Goal: Browse casually

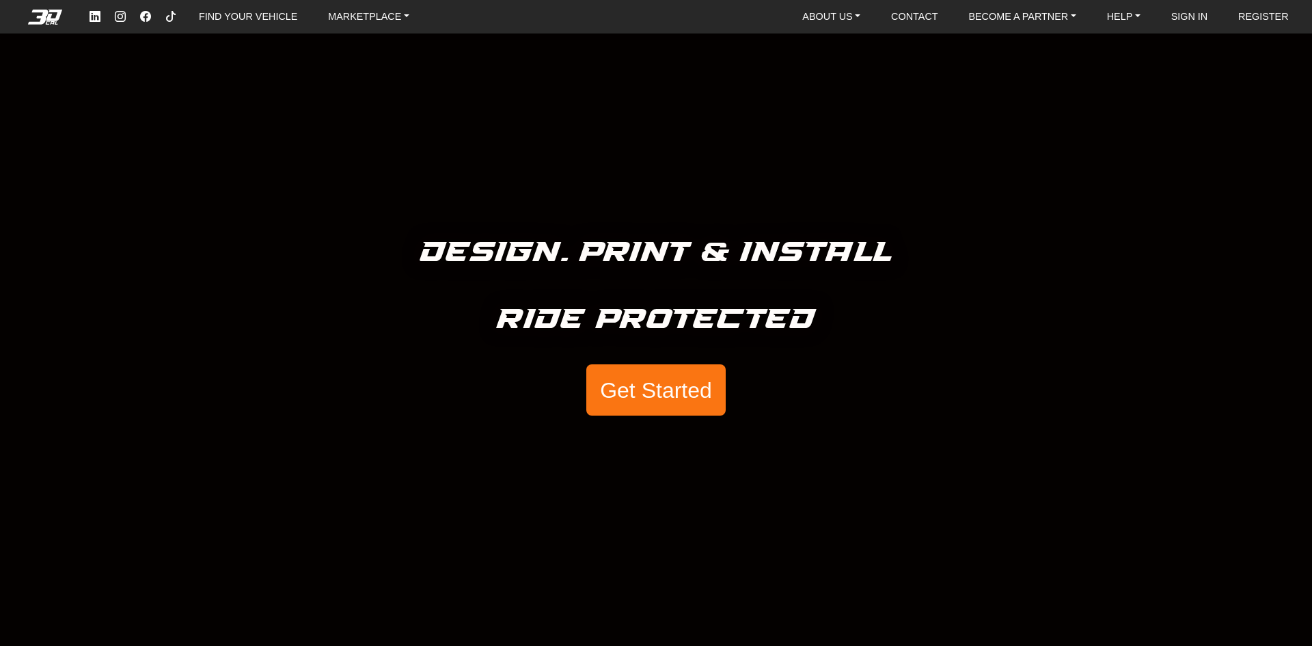
click at [607, 382] on button "Get Started" at bounding box center [655, 390] width 139 height 52
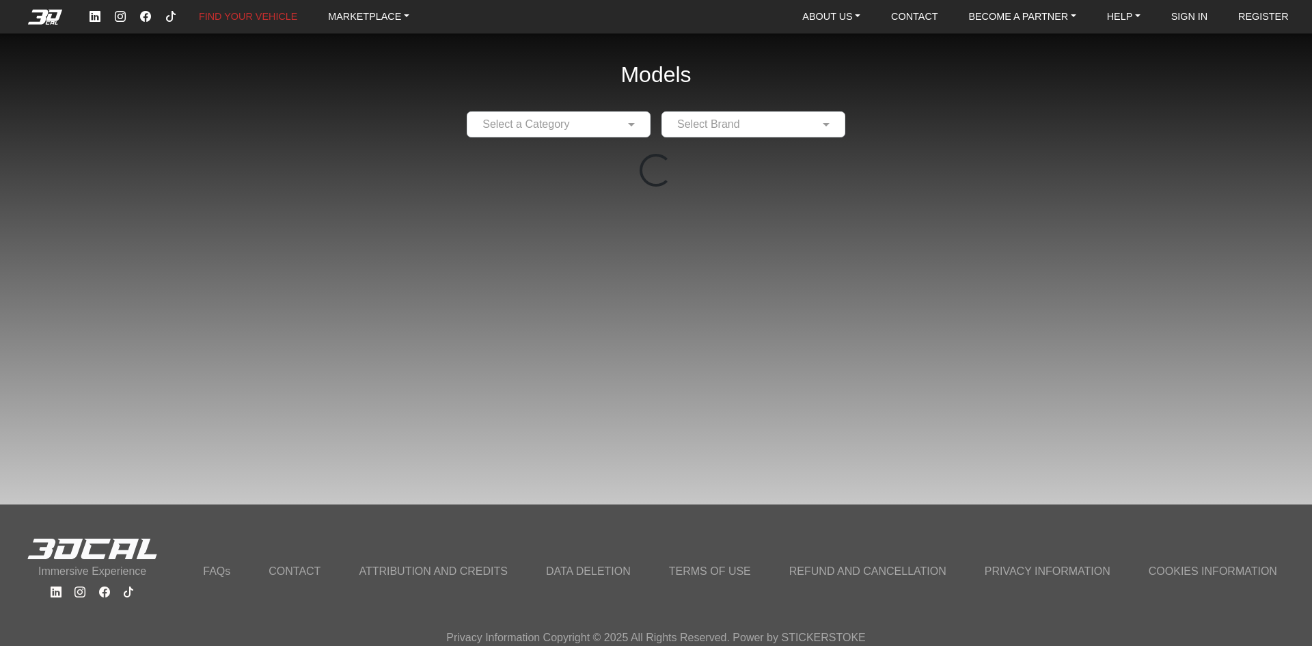
click at [601, 124] on input "text" at bounding box center [544, 124] width 141 height 16
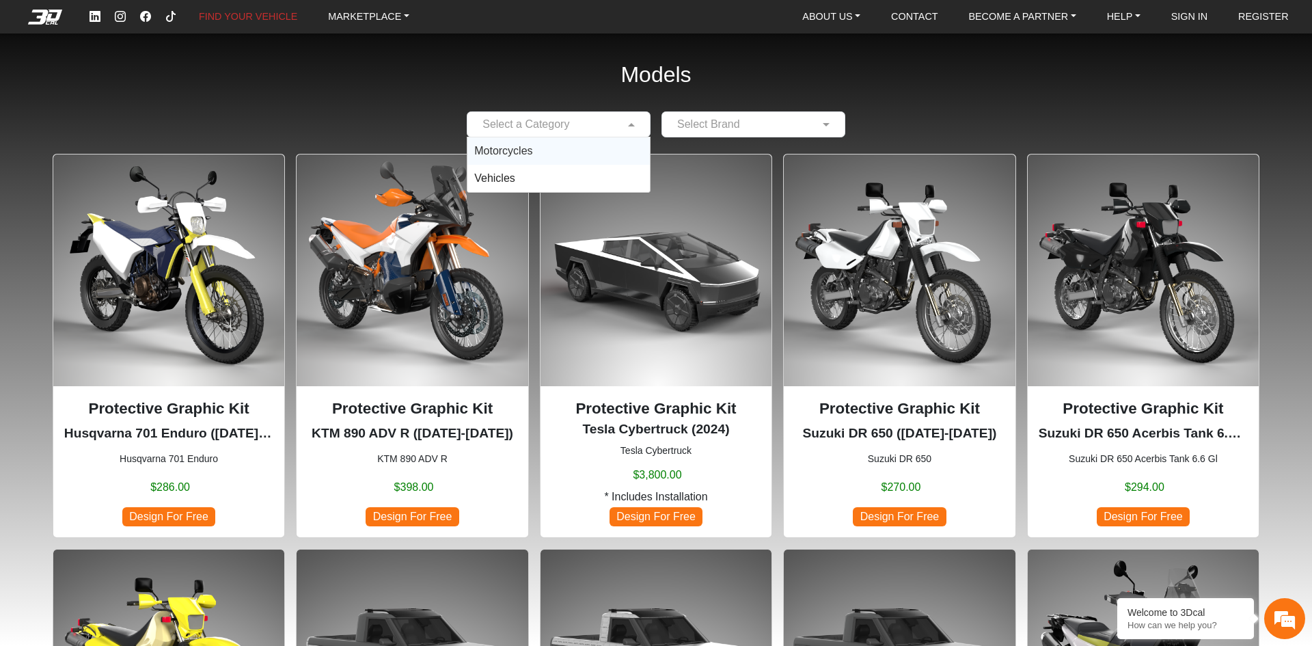
click at [502, 152] on span "Motorcycles" at bounding box center [503, 151] width 58 height 12
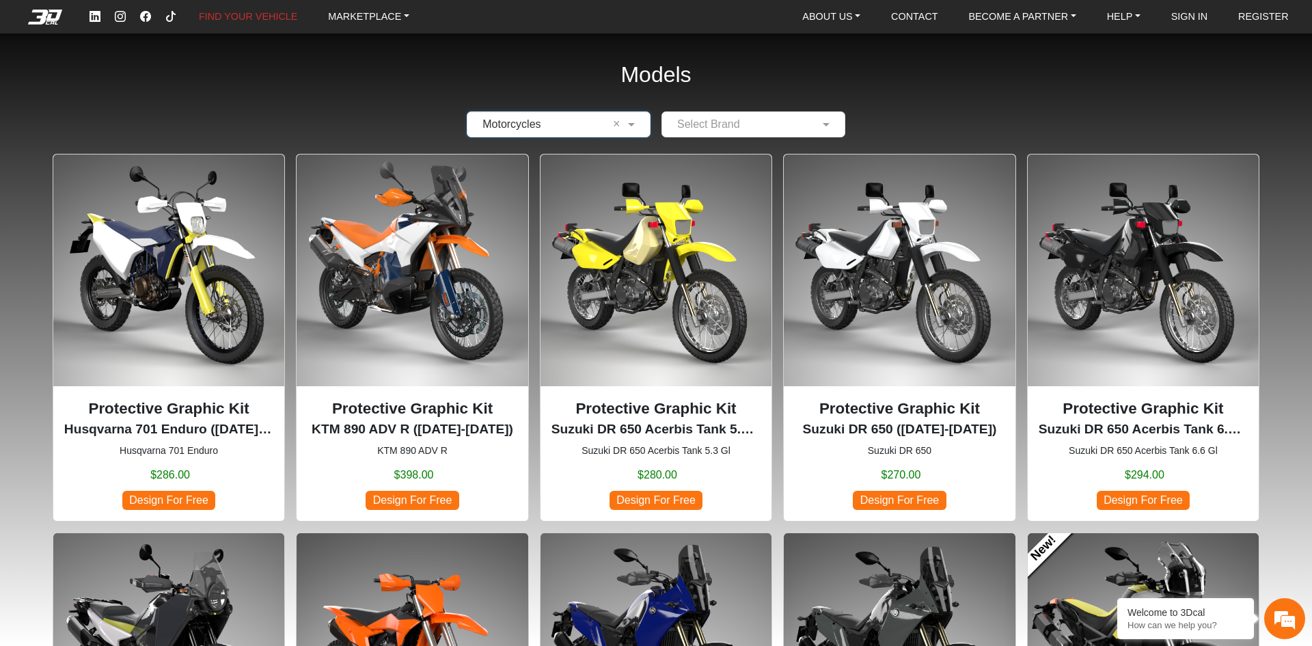
click at [742, 126] on input "text" at bounding box center [739, 124] width 141 height 16
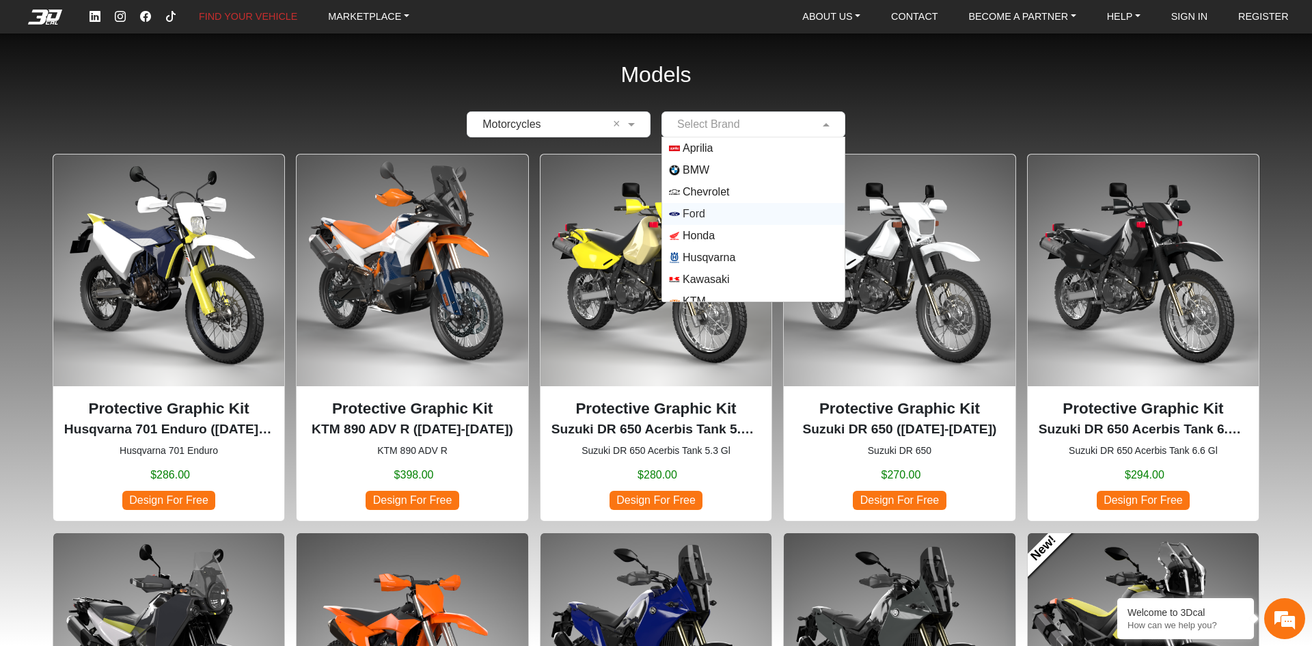
scroll to position [46, 0]
click at [688, 227] on span "Kawasaki" at bounding box center [706, 234] width 46 height 16
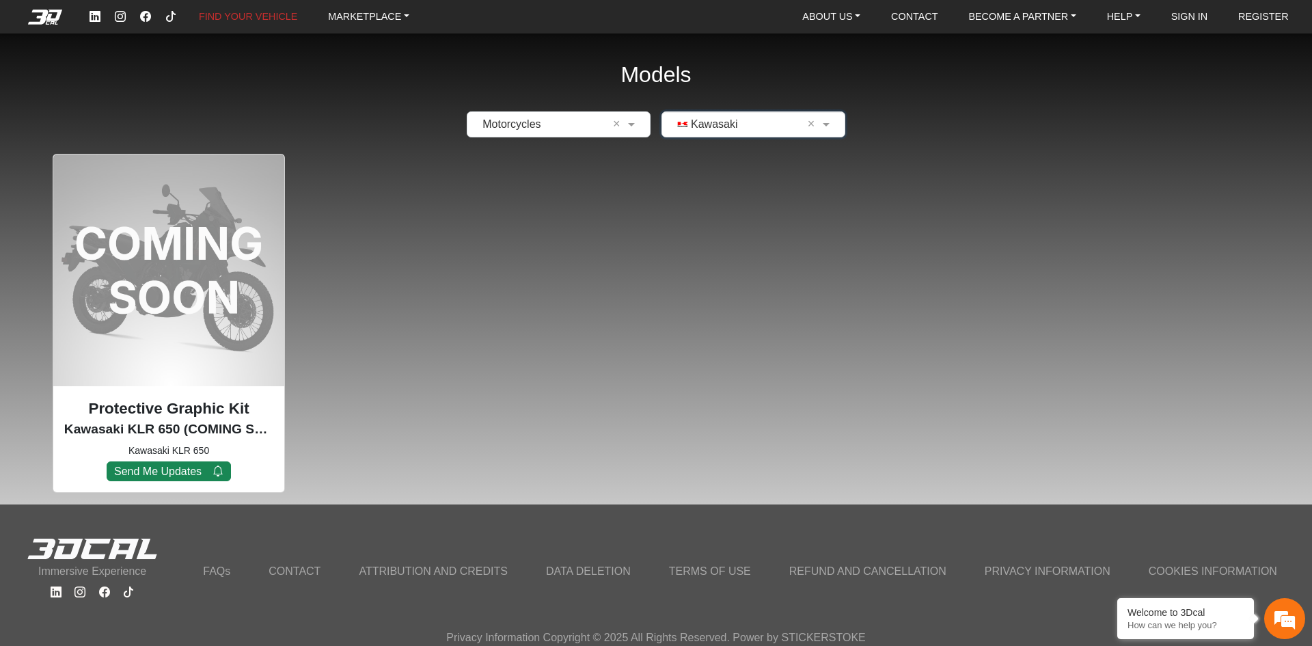
scroll to position [0, 0]
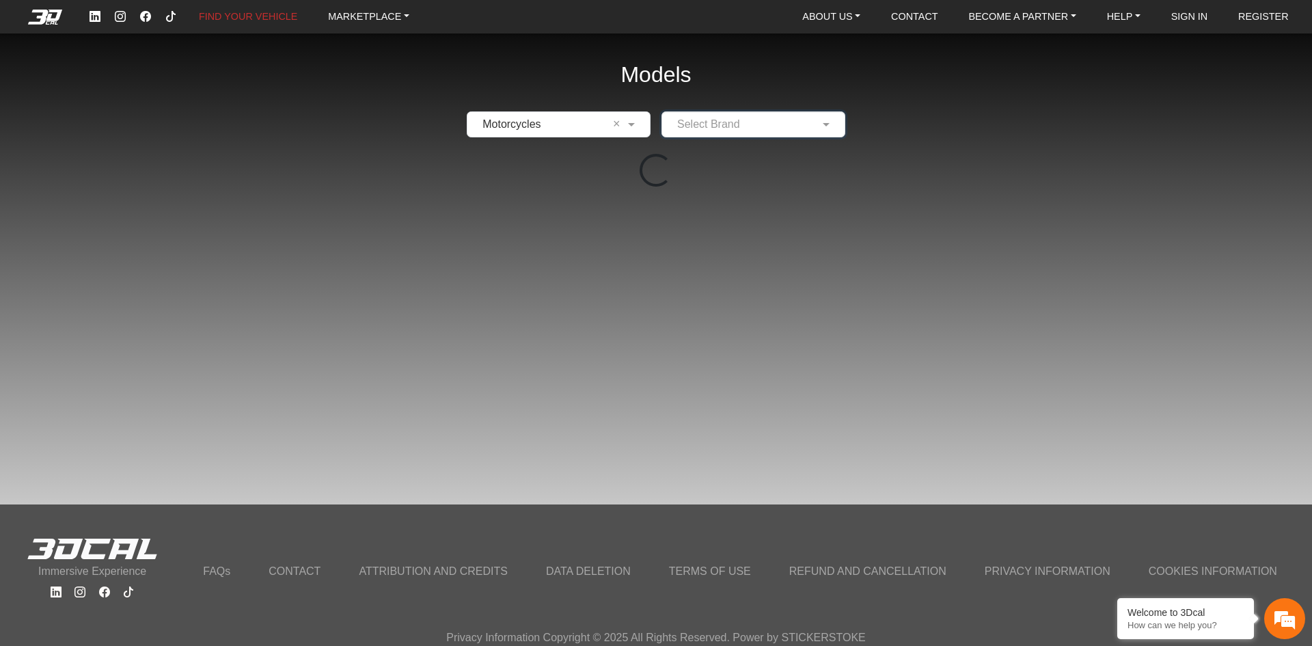
click at [800, 127] on input "text" at bounding box center [739, 124] width 141 height 16
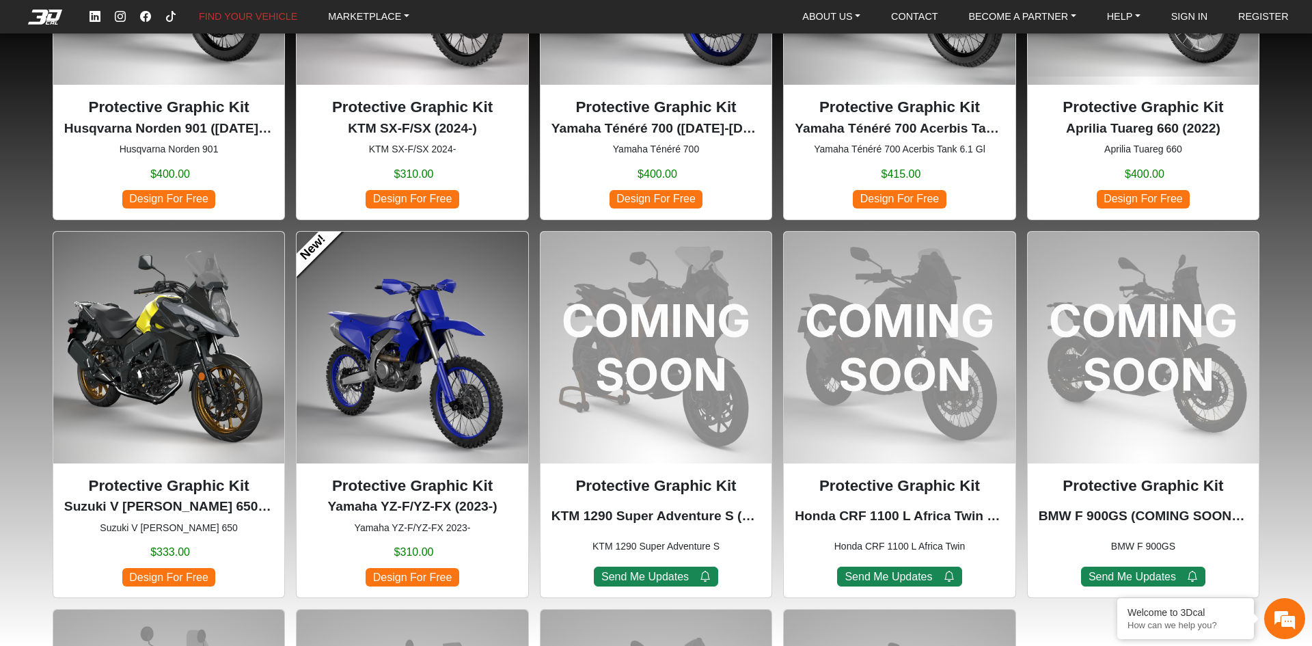
scroll to position [683, 0]
